Goal: Navigation & Orientation: Find specific page/section

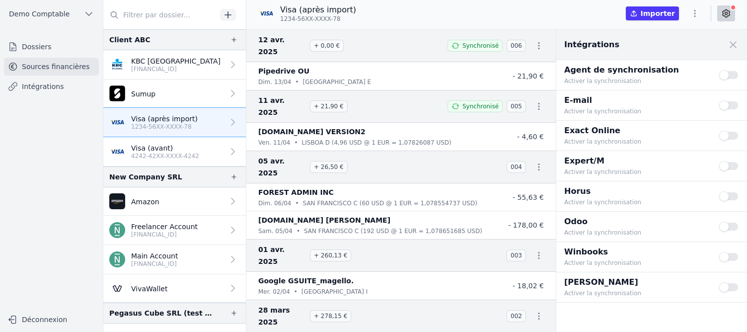
click at [59, 45] on link "Dossiers" at bounding box center [51, 47] width 95 height 18
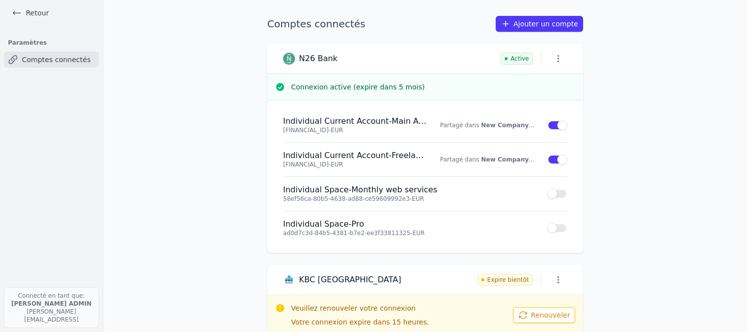
click at [31, 18] on link "Retour" at bounding box center [30, 13] width 45 height 14
